Goal: Check status: Check status

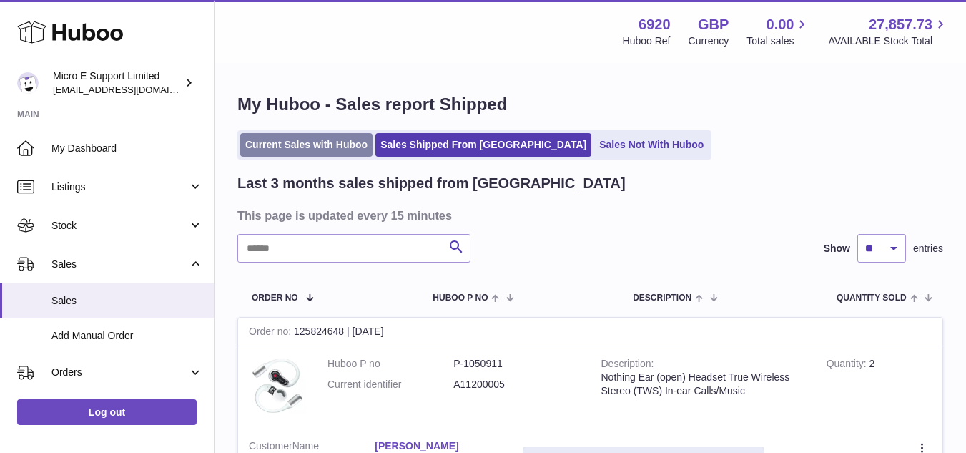
click at [286, 144] on link "Current Sales with Huboo" at bounding box center [306, 145] width 132 height 24
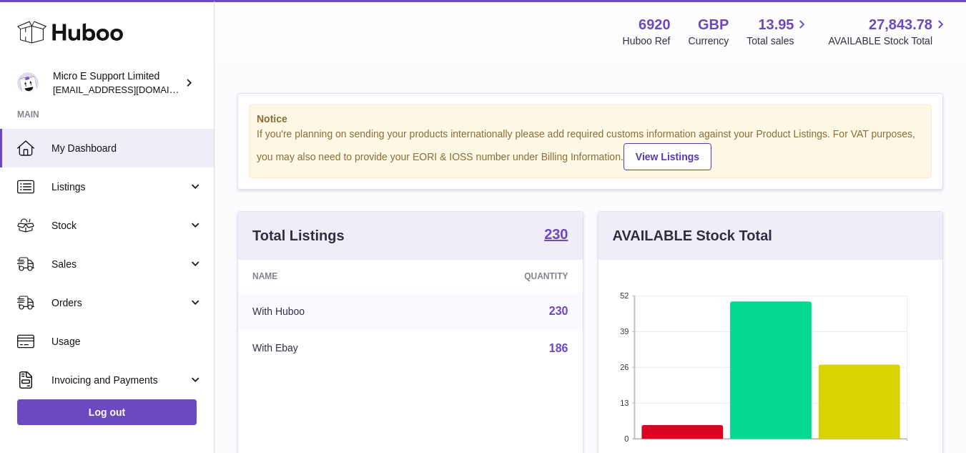
scroll to position [223, 344]
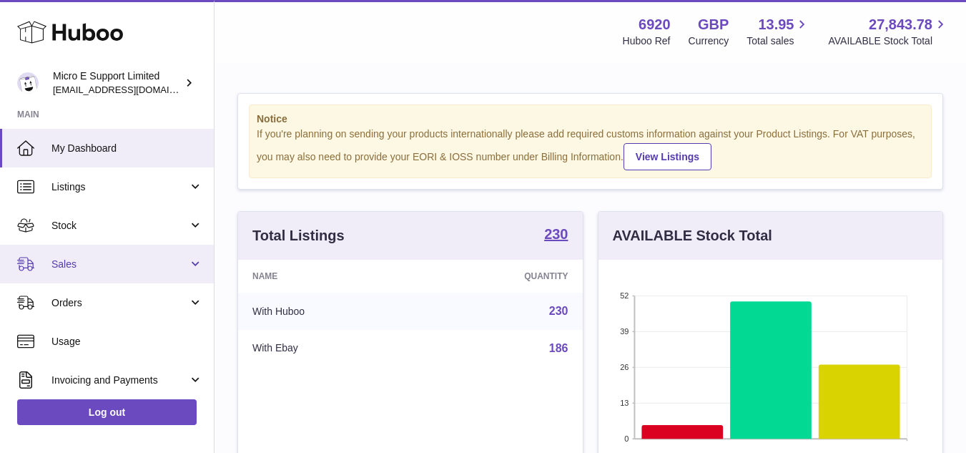
click at [156, 260] on span "Sales" at bounding box center [119, 264] width 137 height 14
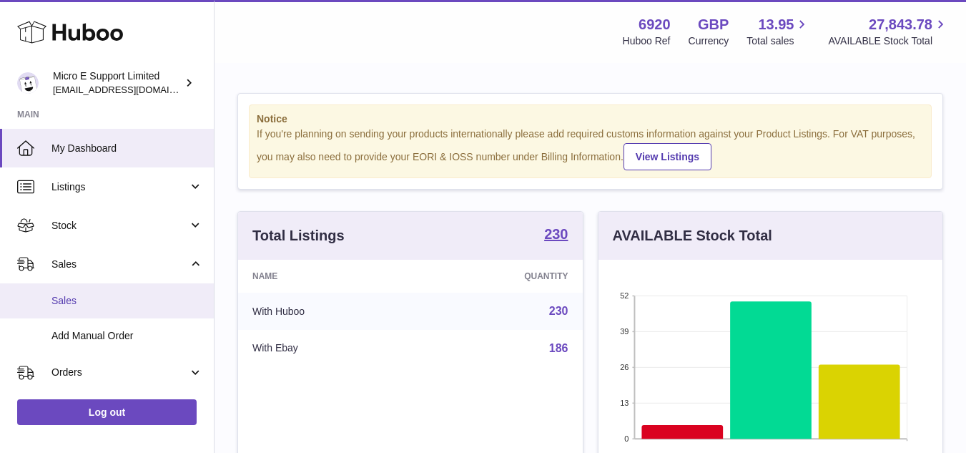
click at [77, 299] on span "Sales" at bounding box center [127, 301] width 152 height 14
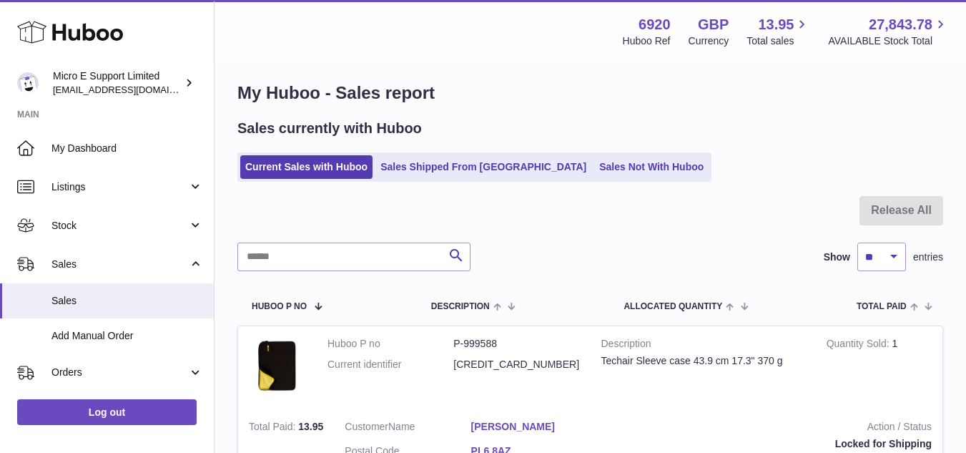
scroll to position [10, 0]
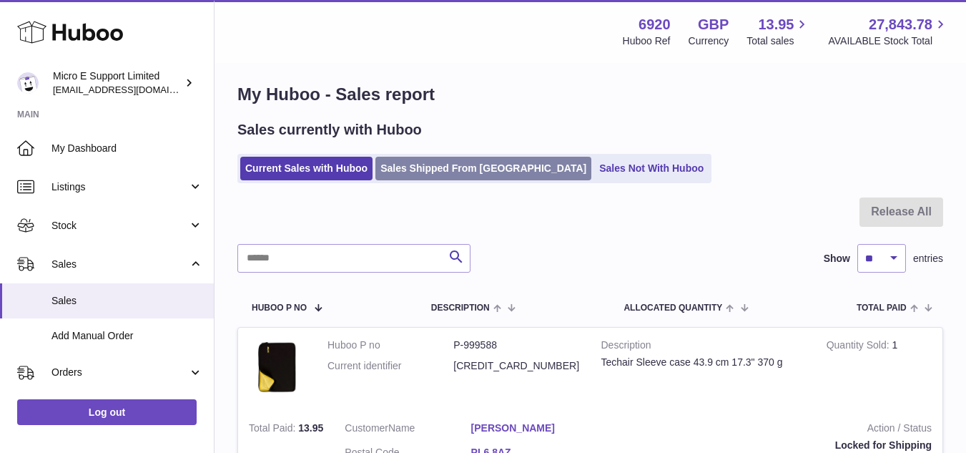
click at [433, 164] on link "Sales Shipped From [GEOGRAPHIC_DATA]" at bounding box center [483, 169] width 216 height 24
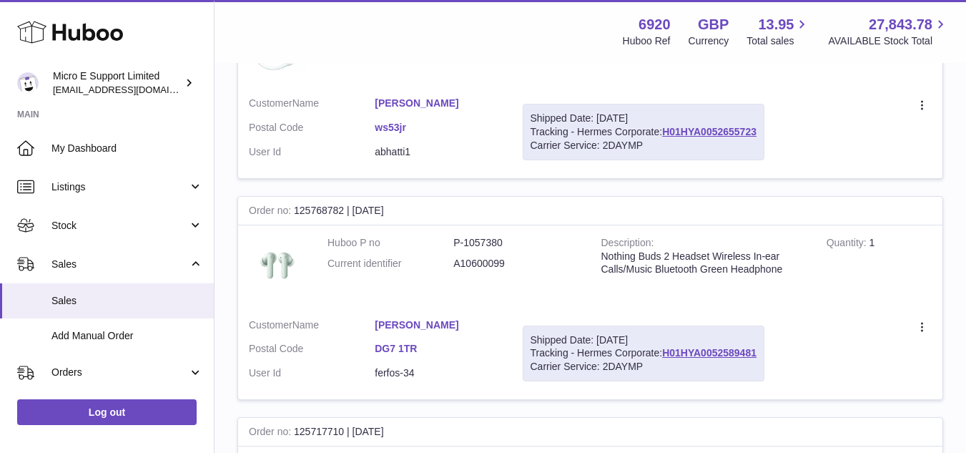
scroll to position [343, 0]
click at [408, 325] on link "[PERSON_NAME]" at bounding box center [438, 324] width 126 height 14
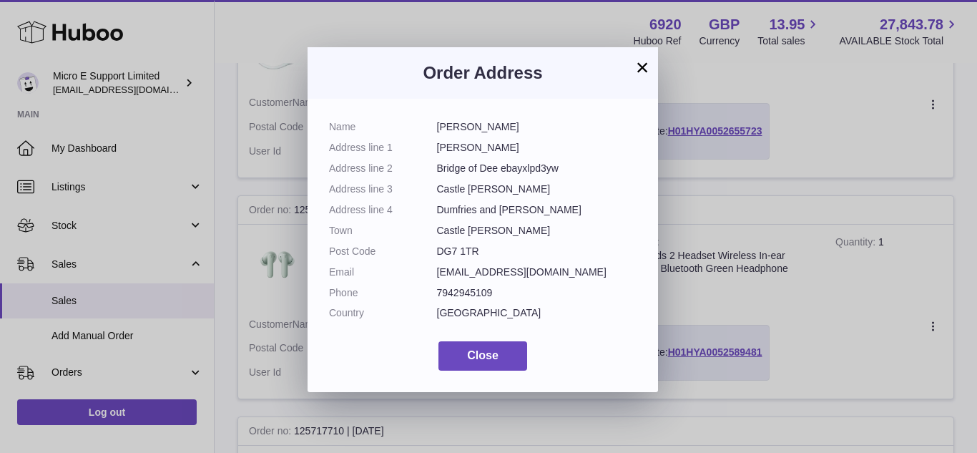
click at [480, 231] on dd "Castle [PERSON_NAME]" at bounding box center [537, 231] width 200 height 14
copy dl "Castle [PERSON_NAME]"
click at [641, 70] on button "×" at bounding box center [641, 67] width 17 height 17
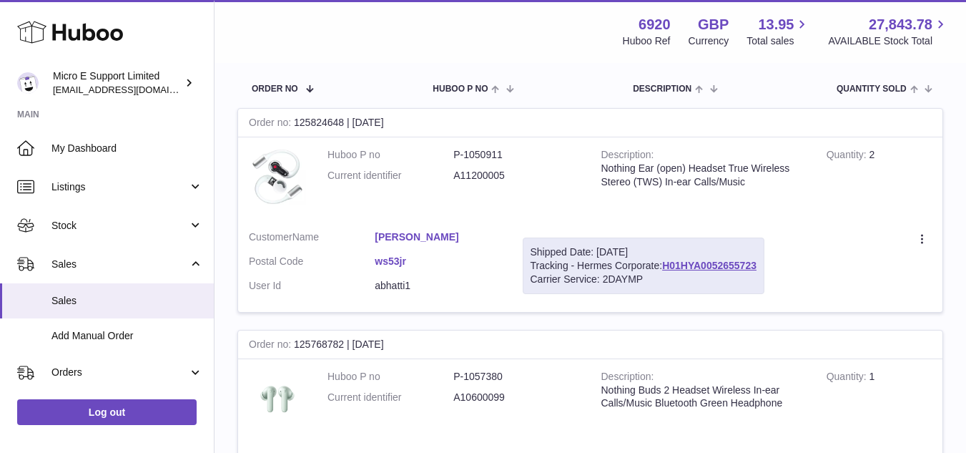
scroll to position [208, 0]
click at [478, 245] on dd "[PERSON_NAME]" at bounding box center [438, 239] width 126 height 17
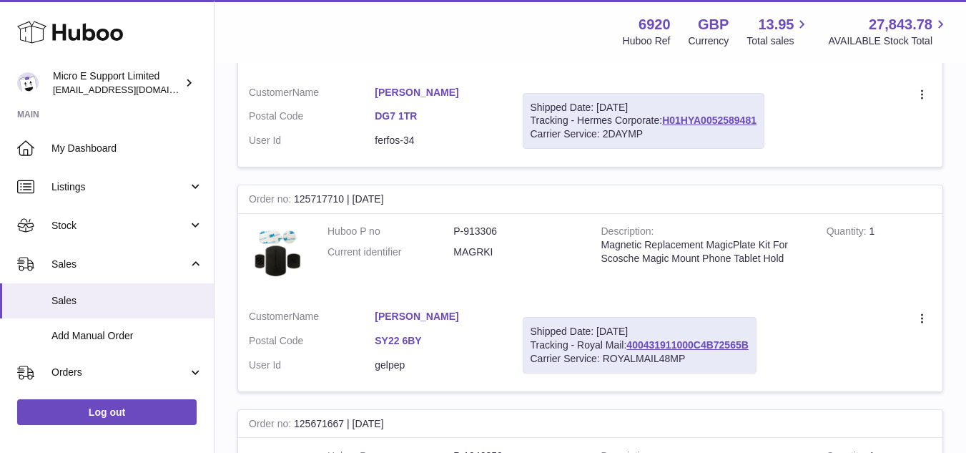
scroll to position [576, 0]
click at [410, 310] on link "[PERSON_NAME]" at bounding box center [438, 316] width 126 height 14
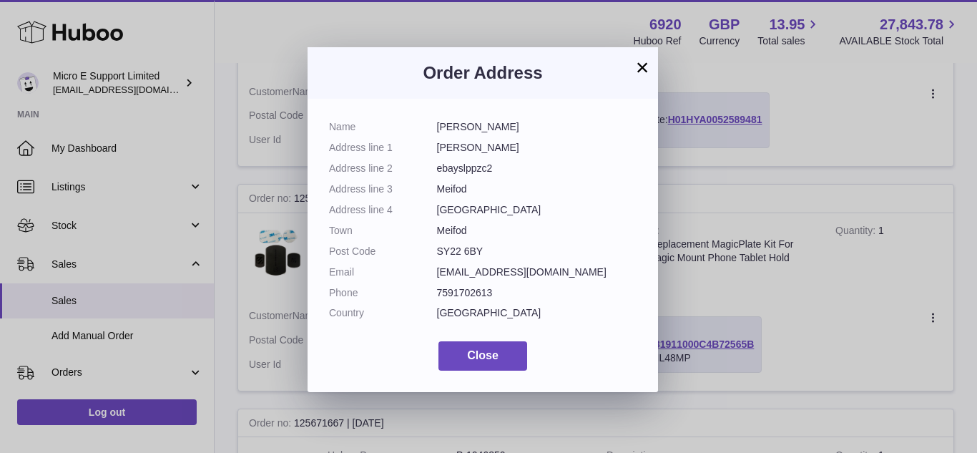
click at [646, 72] on button "×" at bounding box center [641, 67] width 17 height 17
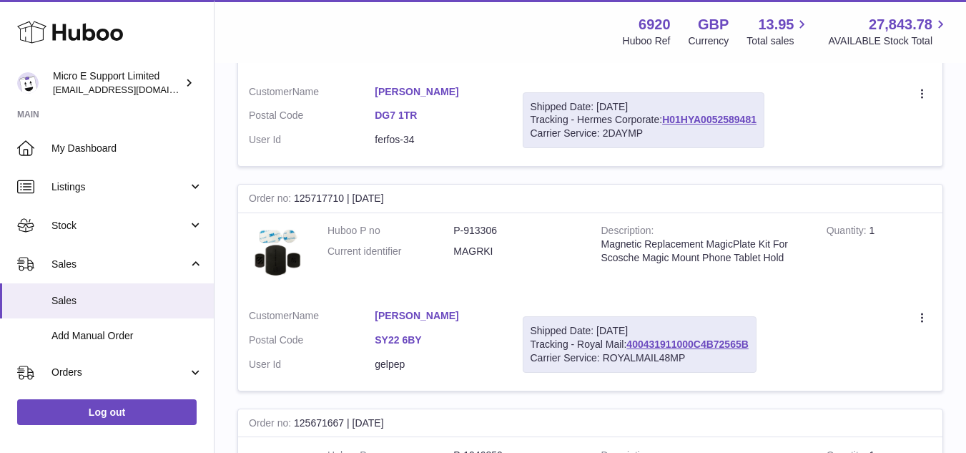
click at [400, 313] on link "[PERSON_NAME]" at bounding box center [438, 316] width 126 height 14
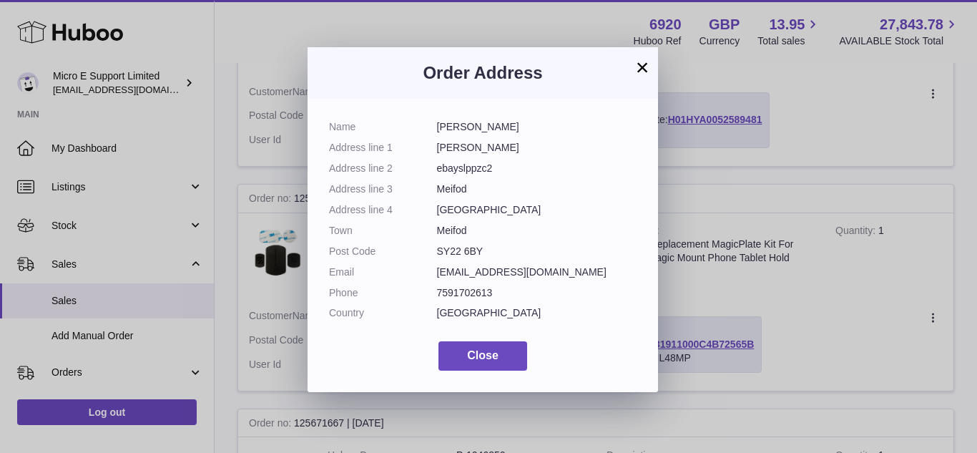
click at [450, 228] on dd "Meifod" at bounding box center [537, 231] width 200 height 14
click at [642, 69] on button "×" at bounding box center [641, 67] width 17 height 17
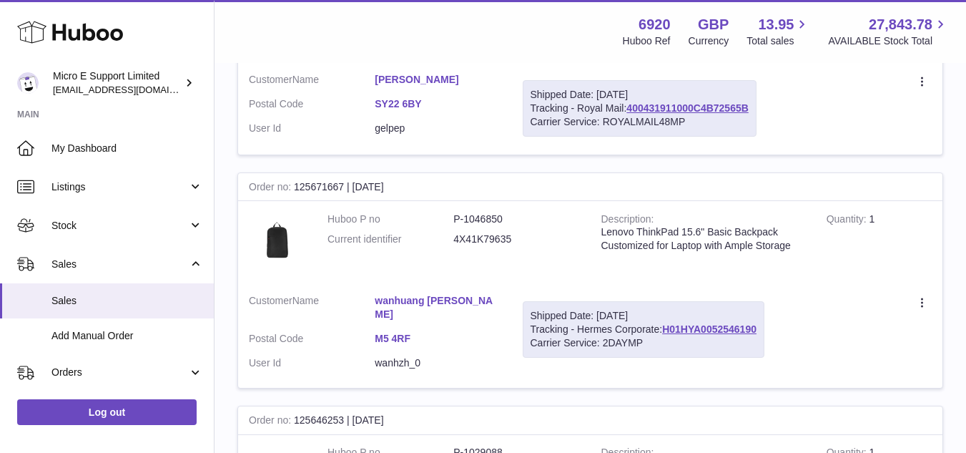
scroll to position [826, 0]
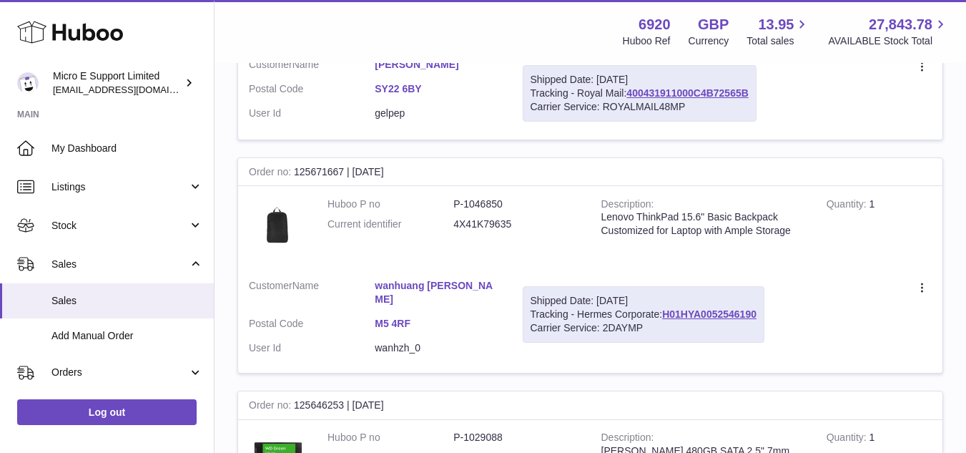
click at [395, 287] on link "wanhuang [PERSON_NAME]" at bounding box center [438, 292] width 126 height 27
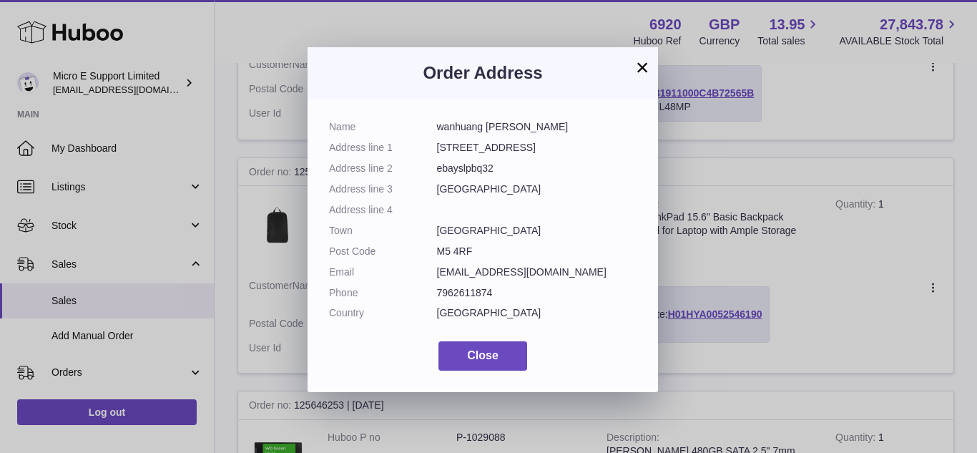
click at [645, 69] on button "×" at bounding box center [641, 67] width 17 height 17
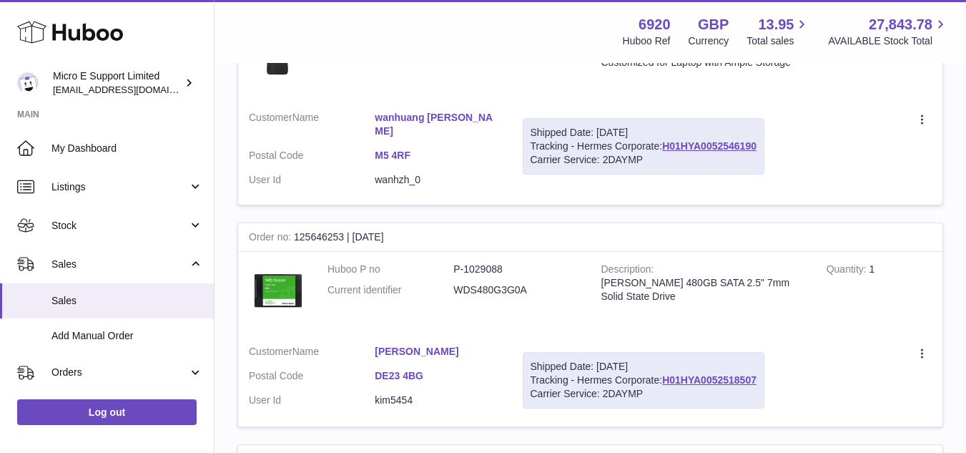
scroll to position [996, 0]
click at [415, 343] on link "[PERSON_NAME]" at bounding box center [438, 350] width 126 height 14
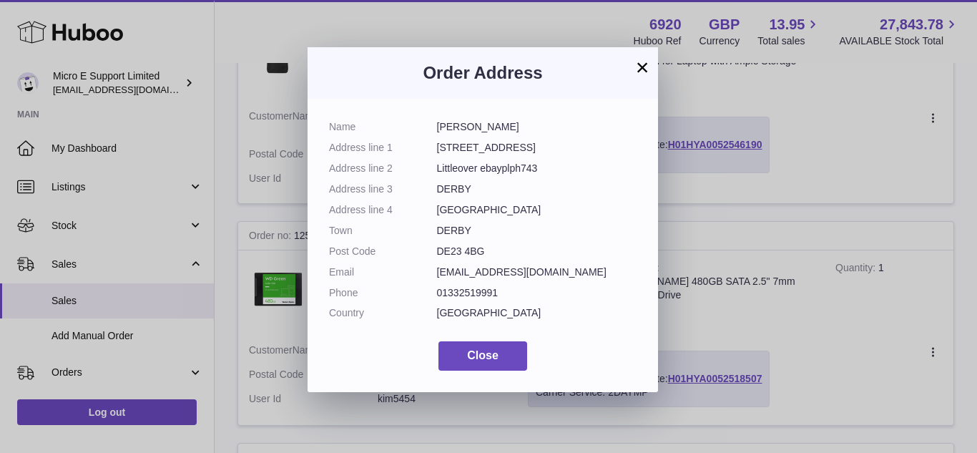
click at [453, 229] on dd "DERBY" at bounding box center [537, 231] width 200 height 14
click at [478, 361] on span "Close" at bounding box center [482, 355] width 31 height 12
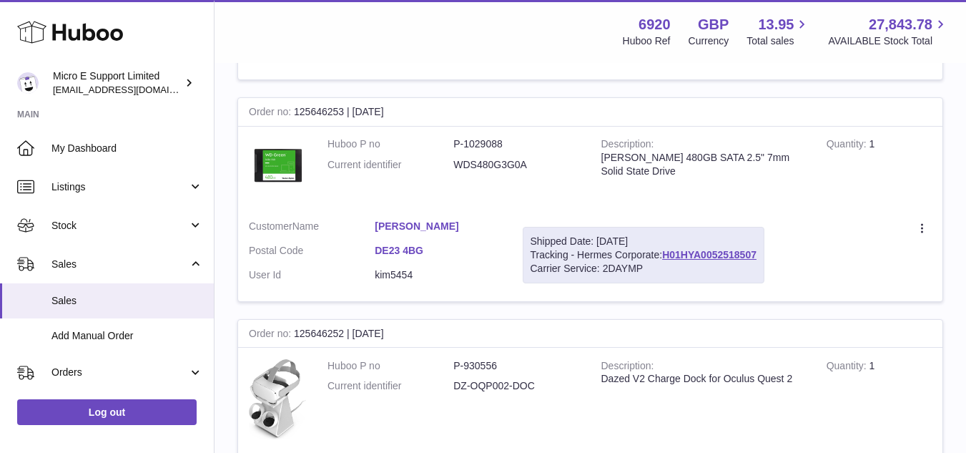
scroll to position [1119, 0]
click at [423, 220] on link "[PERSON_NAME]" at bounding box center [438, 227] width 126 height 14
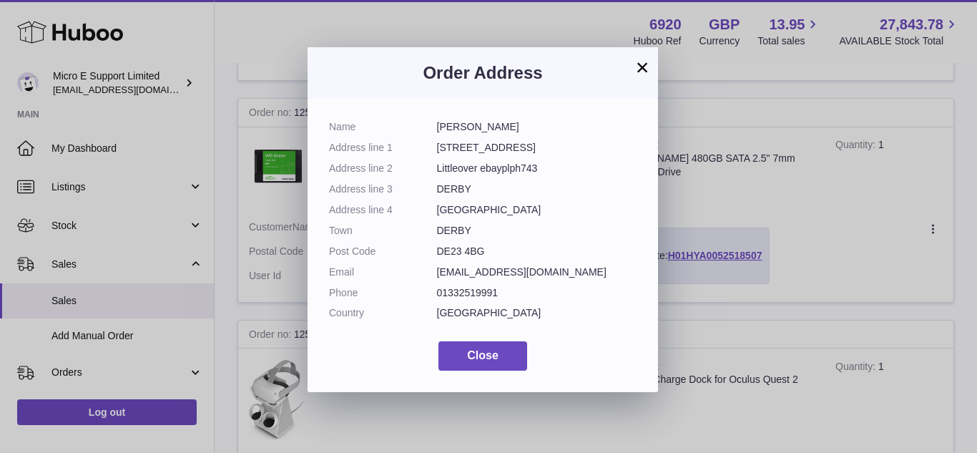
click at [641, 71] on button "×" at bounding box center [641, 67] width 17 height 17
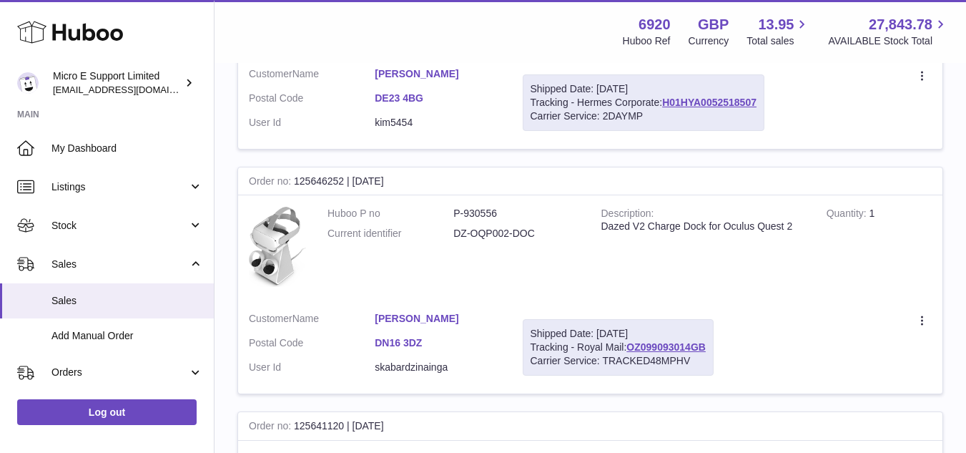
scroll to position [1276, 0]
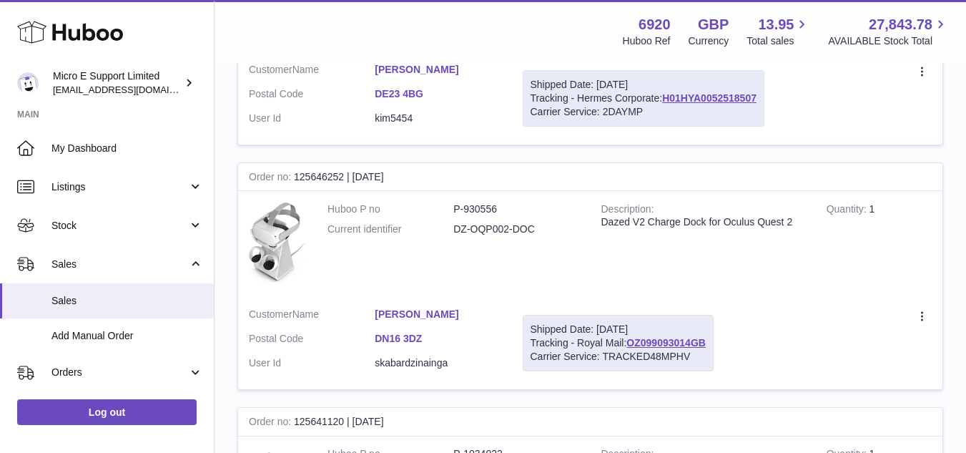
click at [408, 307] on link "[PERSON_NAME]" at bounding box center [438, 314] width 126 height 14
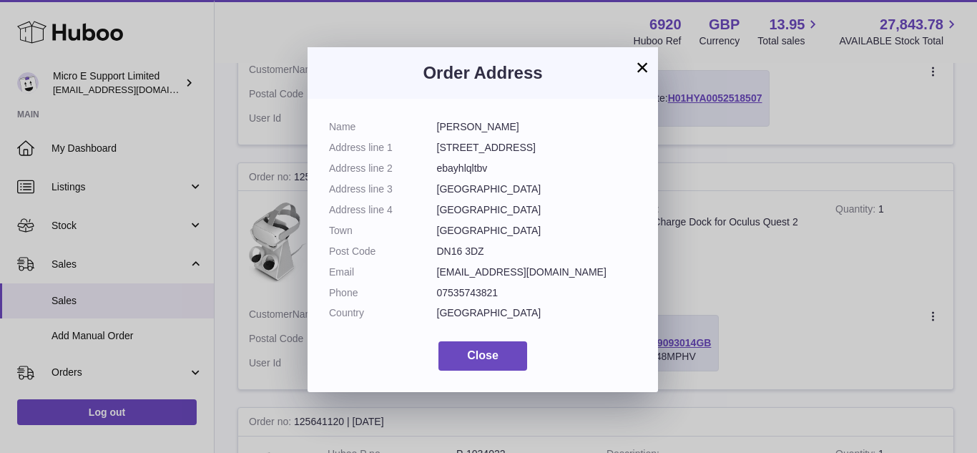
click at [643, 68] on button "×" at bounding box center [641, 67] width 17 height 17
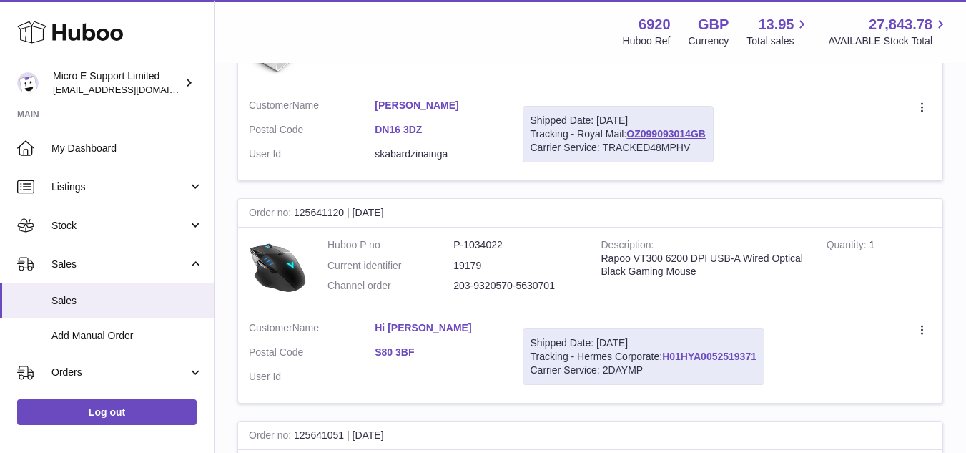
scroll to position [1486, 0]
click at [419, 320] on link "Hi [PERSON_NAME]" at bounding box center [438, 327] width 126 height 14
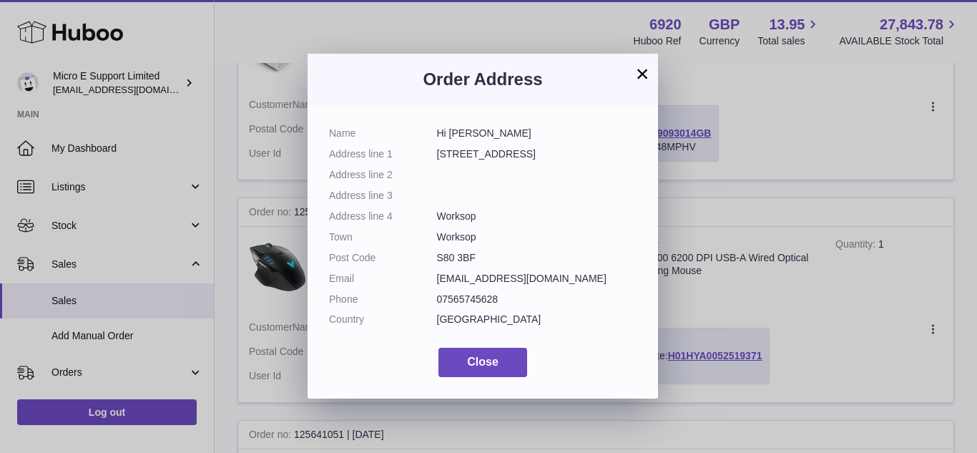
click at [641, 76] on button "×" at bounding box center [641, 73] width 17 height 17
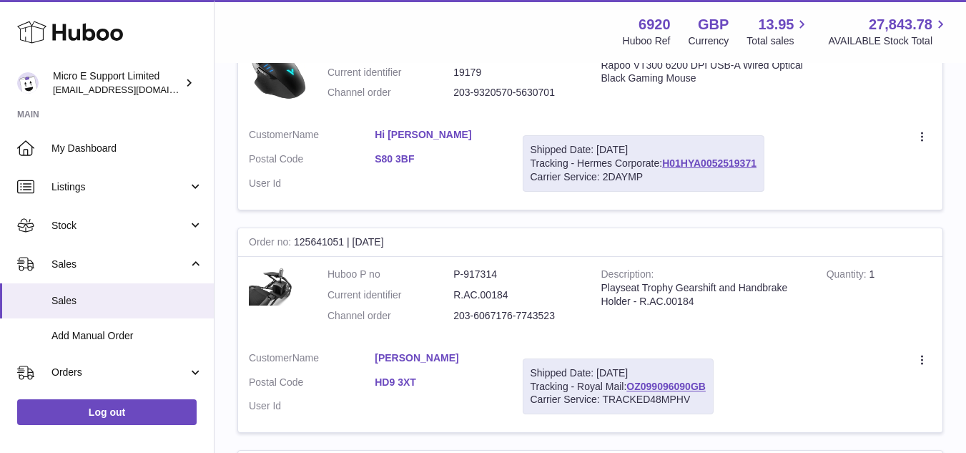
scroll to position [1679, 0]
click at [414, 350] on link "[PERSON_NAME]" at bounding box center [438, 357] width 126 height 14
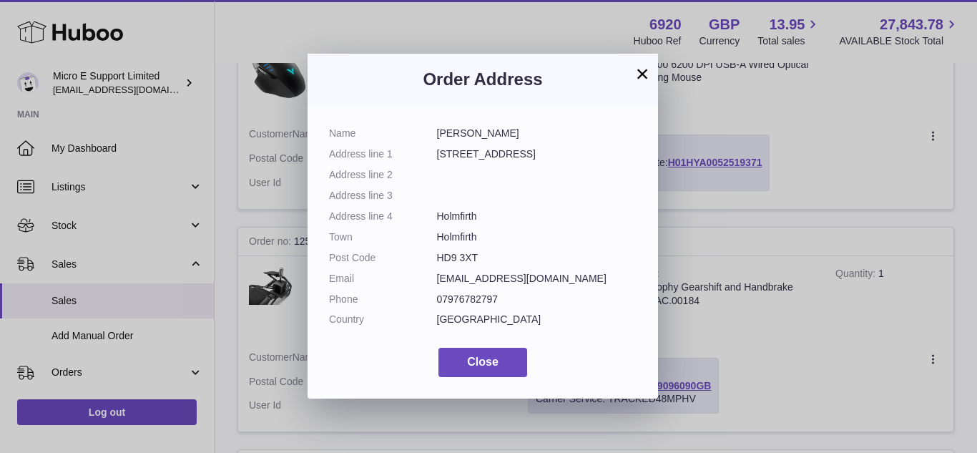
click at [643, 71] on button "×" at bounding box center [641, 73] width 17 height 17
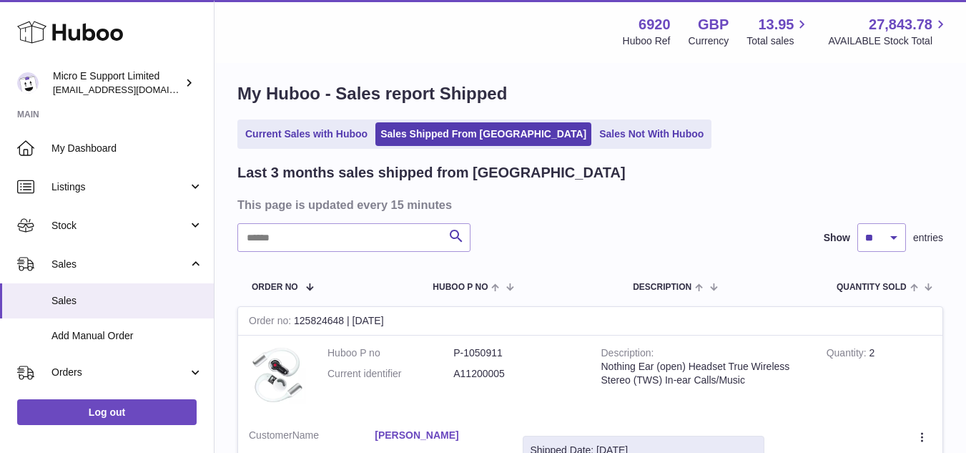
scroll to position [4, 0]
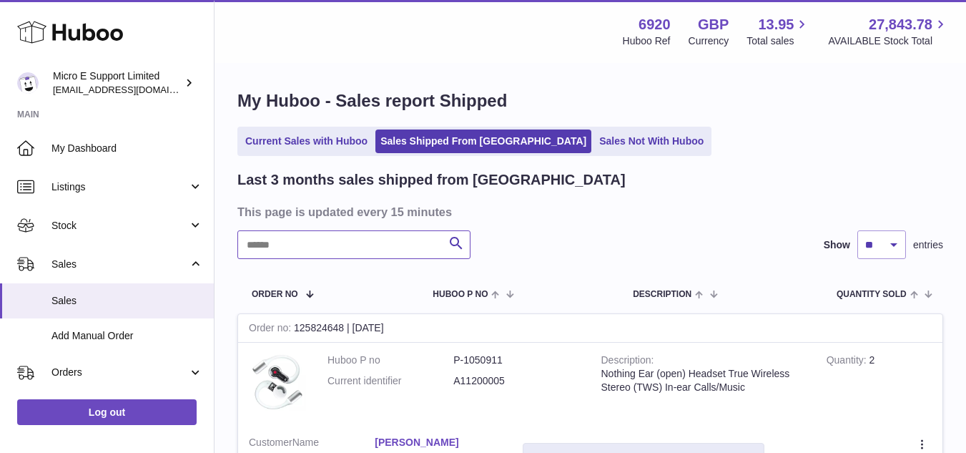
click at [410, 245] on input "text" at bounding box center [353, 244] width 233 height 29
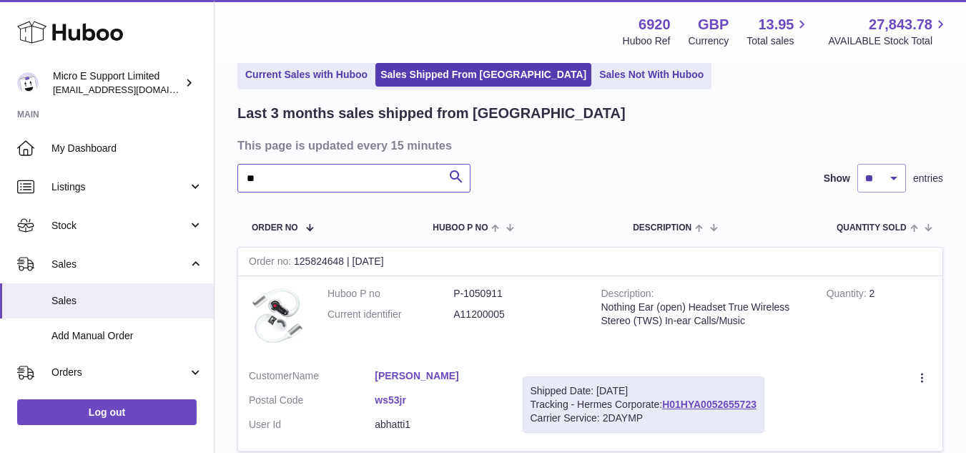
scroll to position [82, 0]
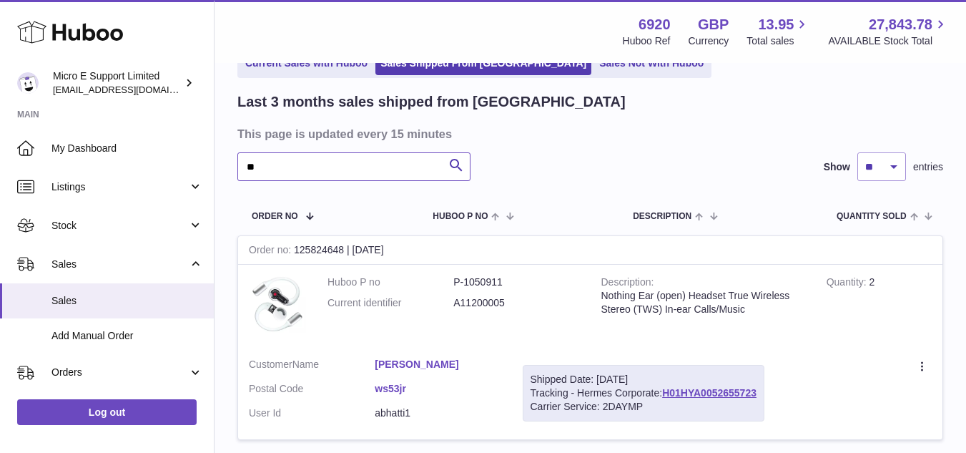
click at [355, 170] on input "**" at bounding box center [353, 166] width 233 height 29
click at [598, 167] on div "** Search Show ** ** ** entries" at bounding box center [590, 166] width 706 height 29
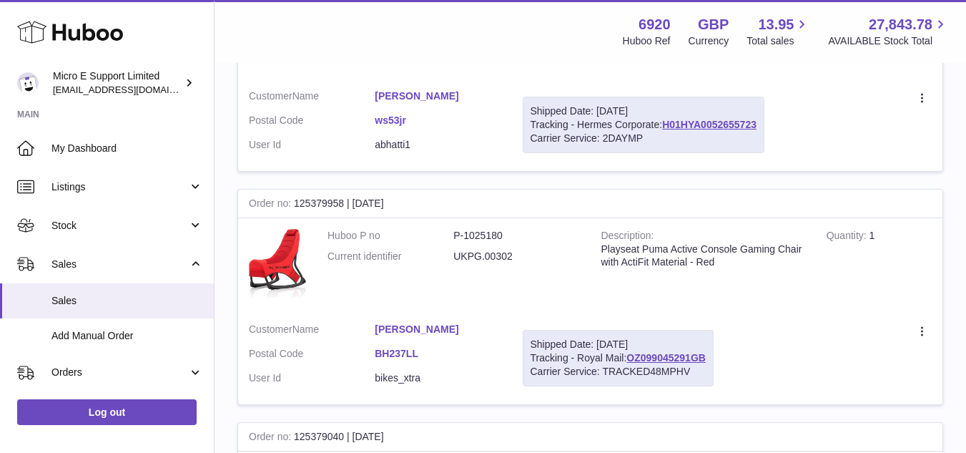
scroll to position [355, 0]
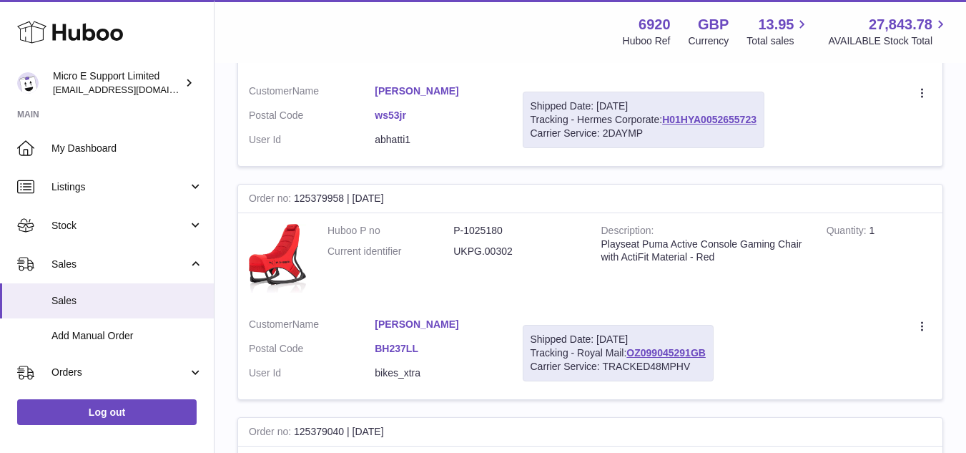
click at [410, 325] on link "[PERSON_NAME]" at bounding box center [438, 324] width 126 height 14
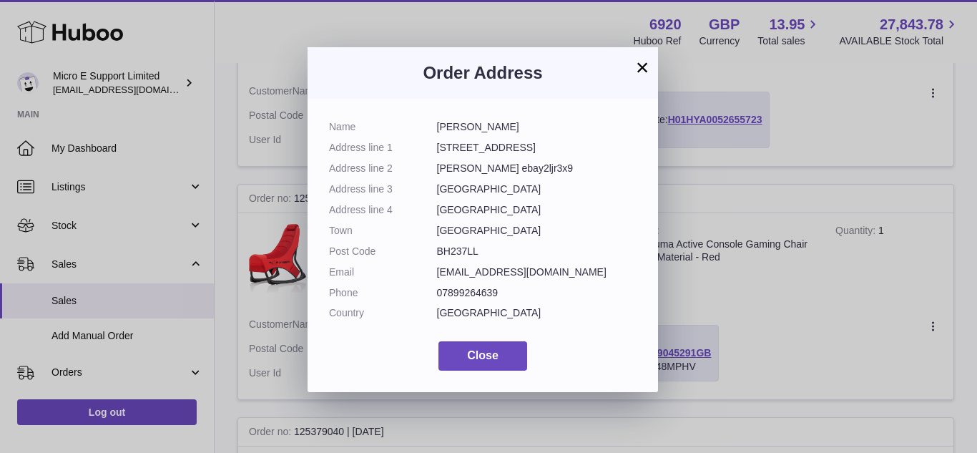
click at [644, 68] on button "×" at bounding box center [641, 67] width 17 height 17
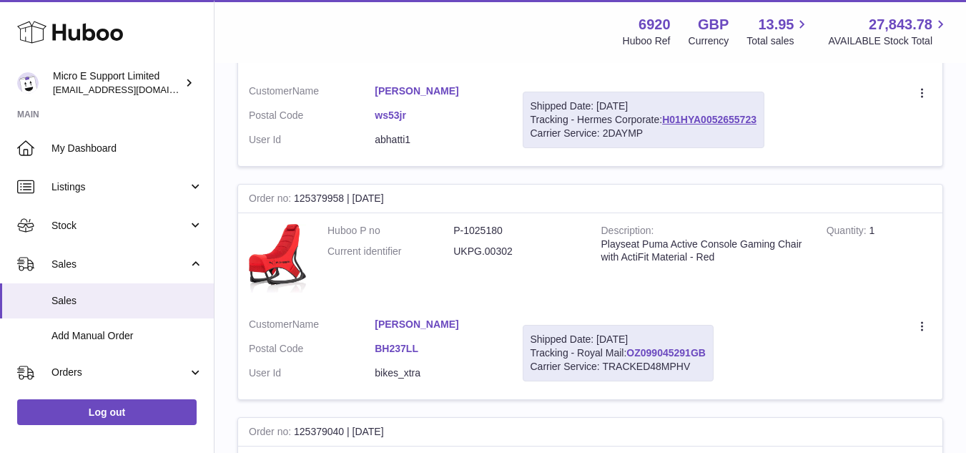
click at [686, 350] on link "OZ099045291GB" at bounding box center [665, 352] width 79 height 11
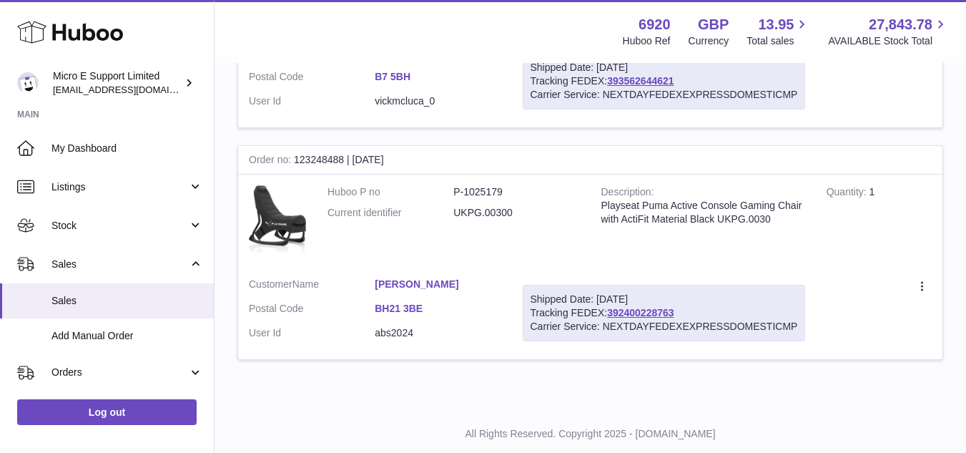
scroll to position [859, 0]
click at [636, 315] on link "392400228763" at bounding box center [640, 311] width 66 height 11
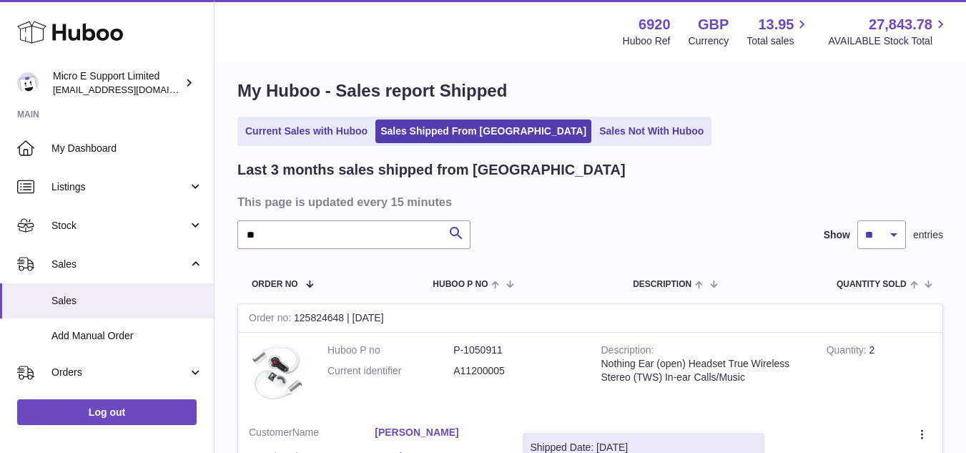
scroll to position [0, 0]
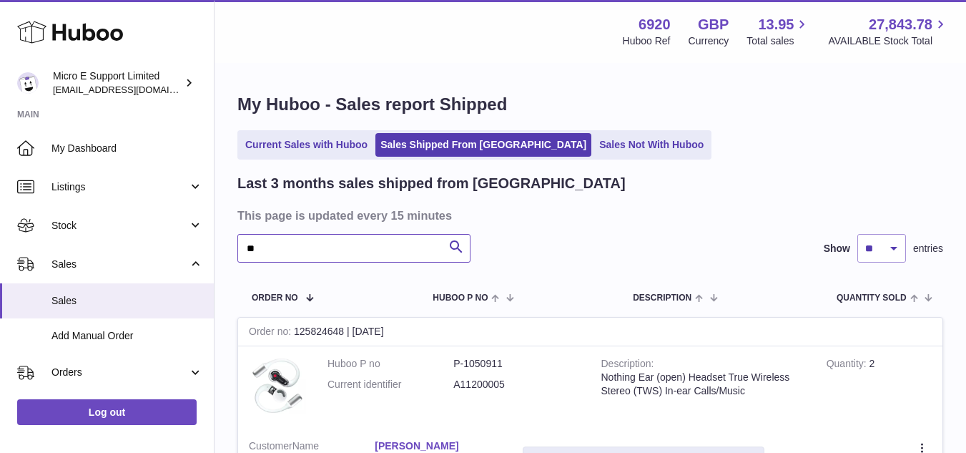
click at [342, 253] on input "**" at bounding box center [353, 248] width 233 height 29
paste input "****"
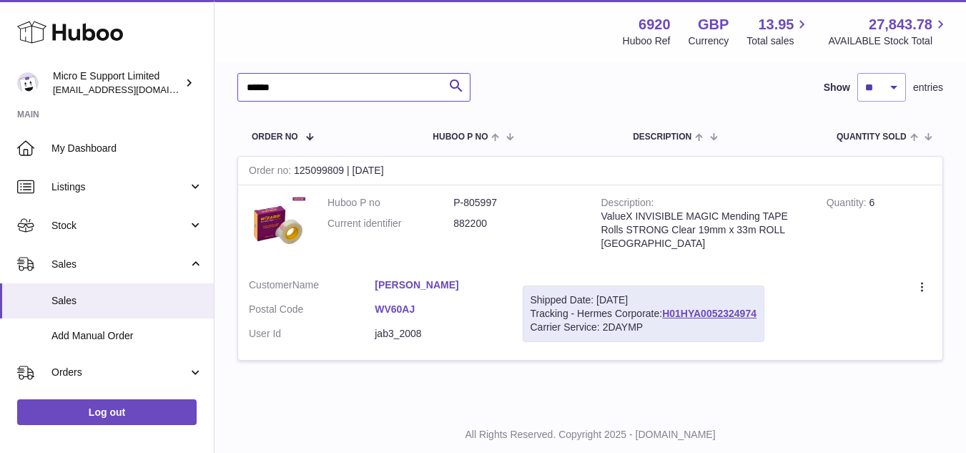
scroll to position [162, 0]
type input "******"
click at [724, 310] on link "H01HYA0052324974" at bounding box center [709, 312] width 94 height 11
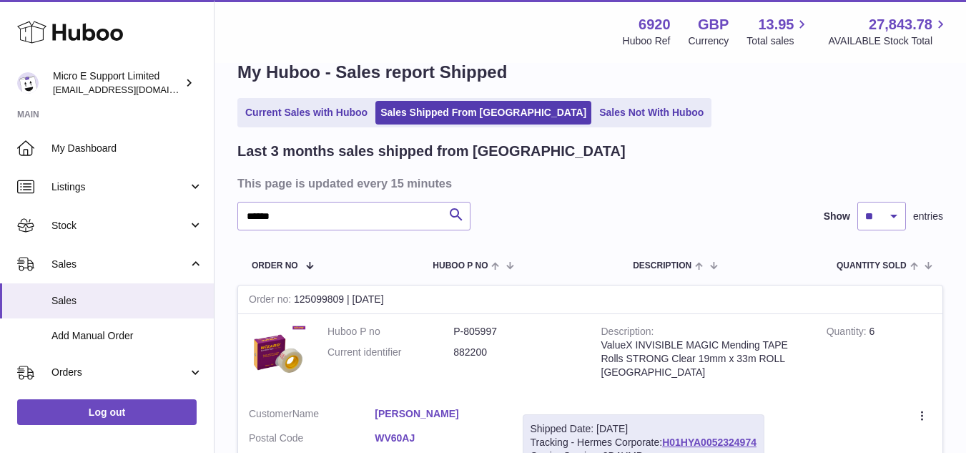
scroll to position [5, 0]
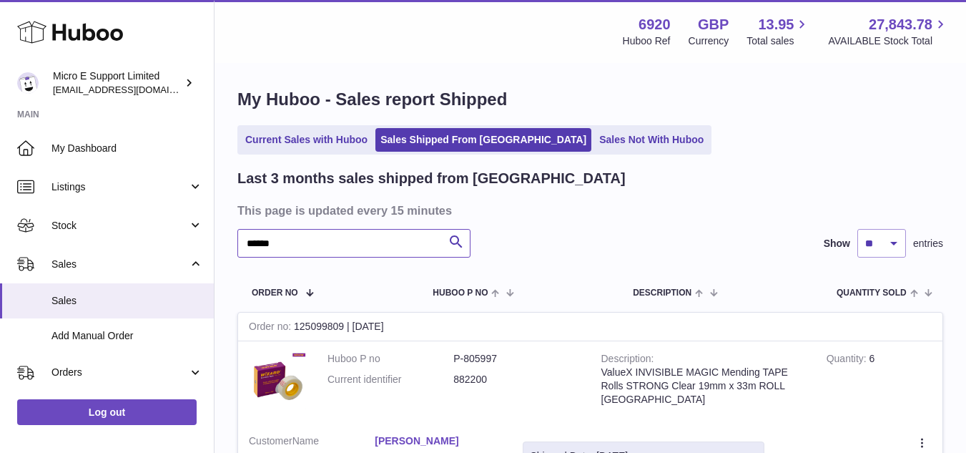
click at [351, 247] on input "******" at bounding box center [353, 243] width 233 height 29
